Goal: Task Accomplishment & Management: Manage account settings

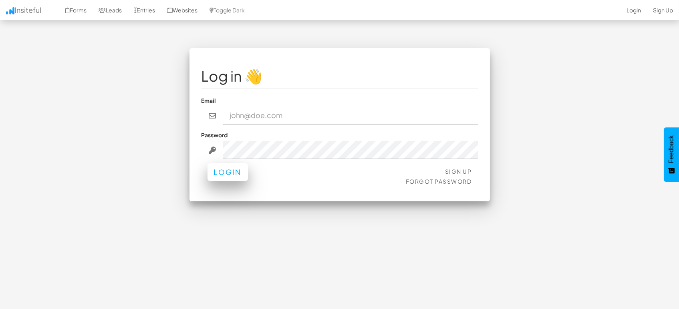
type input "marketing@mapsted.com"
click at [224, 181] on div "Sign Up Forgot Password Login" at bounding box center [339, 177] width 276 height 24
click at [215, 182] on div "Sign Up Forgot Password Login" at bounding box center [339, 177] width 276 height 24
click at [221, 168] on button "Login" at bounding box center [227, 172] width 40 height 18
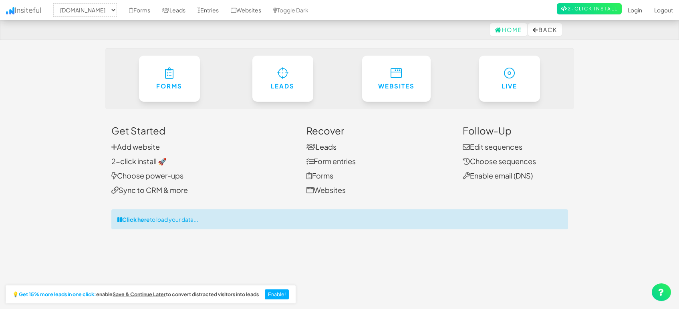
select select "1505"
click at [214, 8] on link "Entries" at bounding box center [207, 10] width 33 height 20
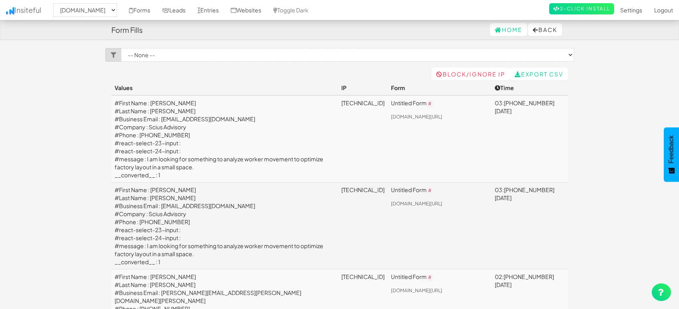
select select "1505"
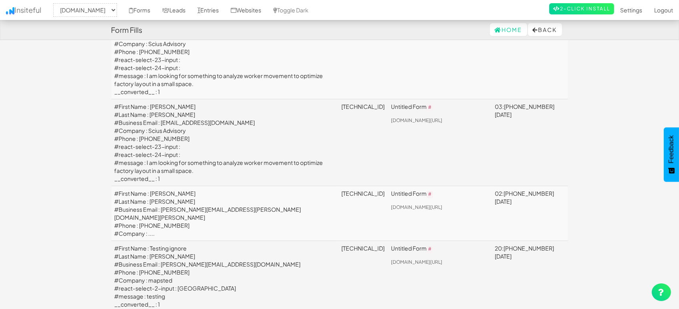
scroll to position [89, 0]
